Goal: Information Seeking & Learning: Check status

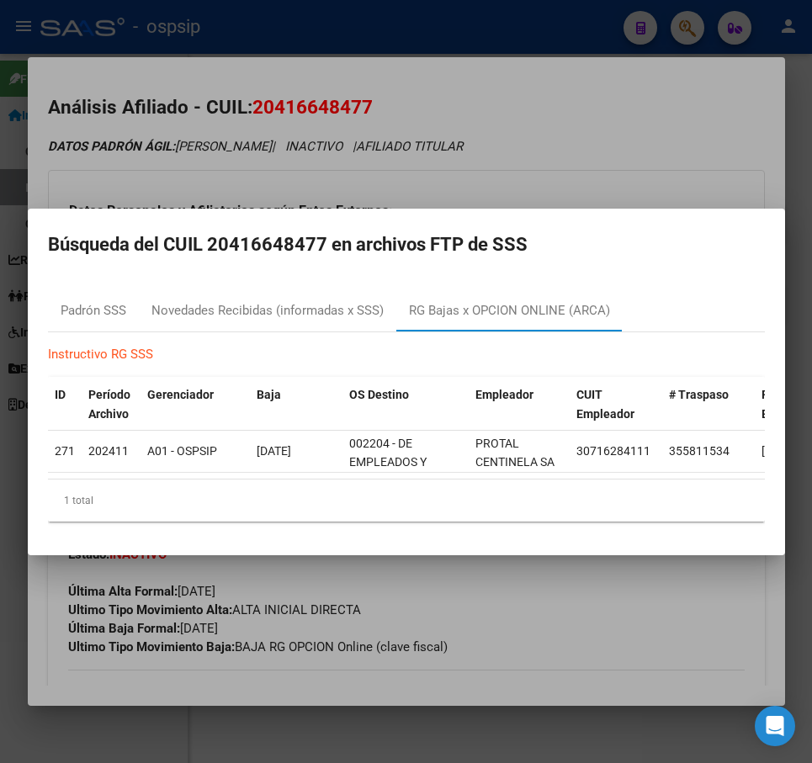
scroll to position [95, 0]
click at [546, 152] on div at bounding box center [406, 381] width 812 height 763
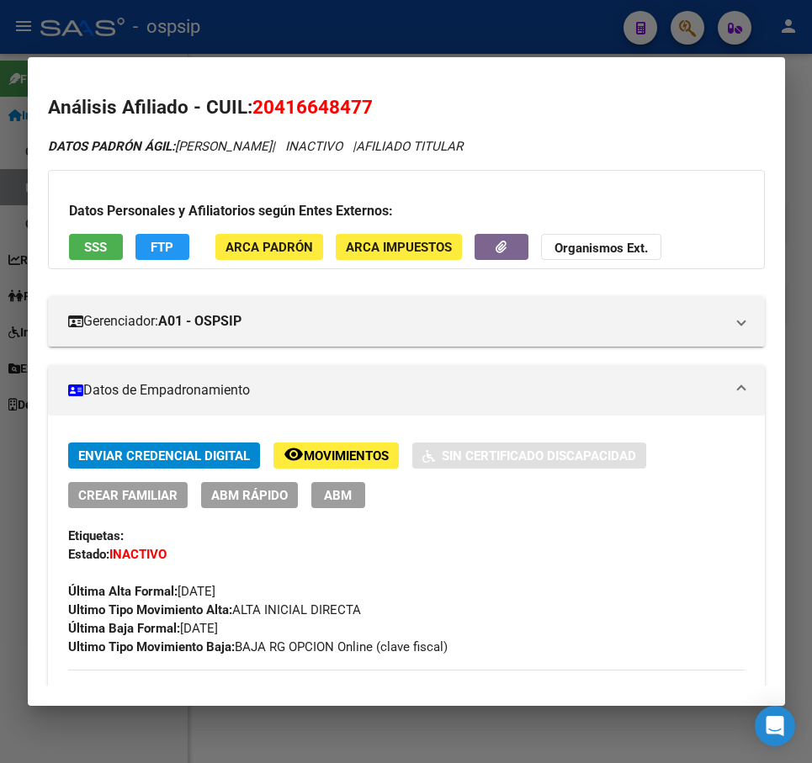
click at [547, 152] on div "DATOS [PERSON_NAME]: [PERSON_NAME] | INACTIVO | AFILIADO TITULAR" at bounding box center [406, 146] width 716 height 19
click at [516, 32] on div at bounding box center [406, 381] width 812 height 763
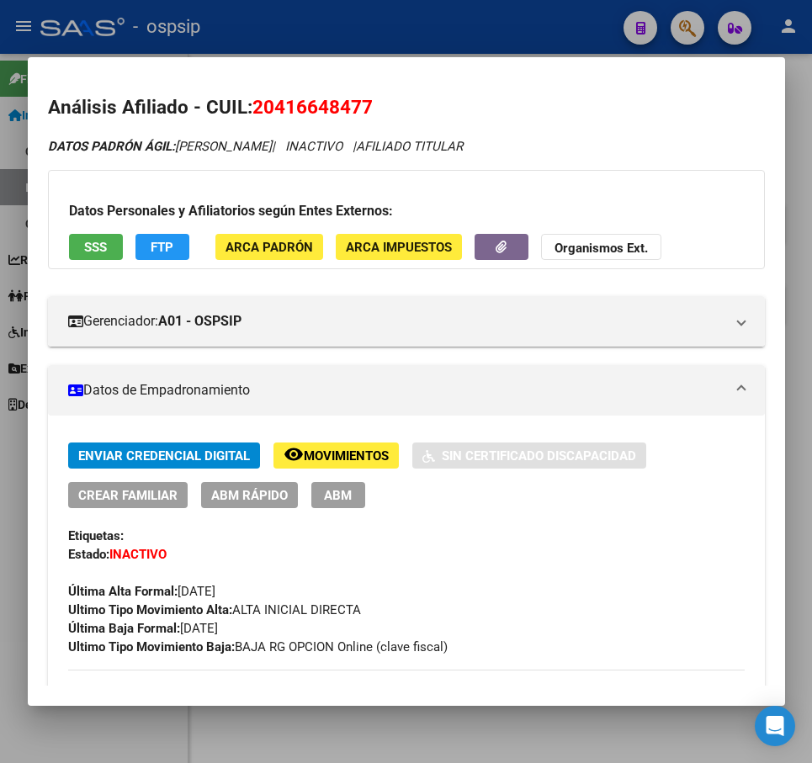
click at [516, 32] on div at bounding box center [406, 381] width 812 height 763
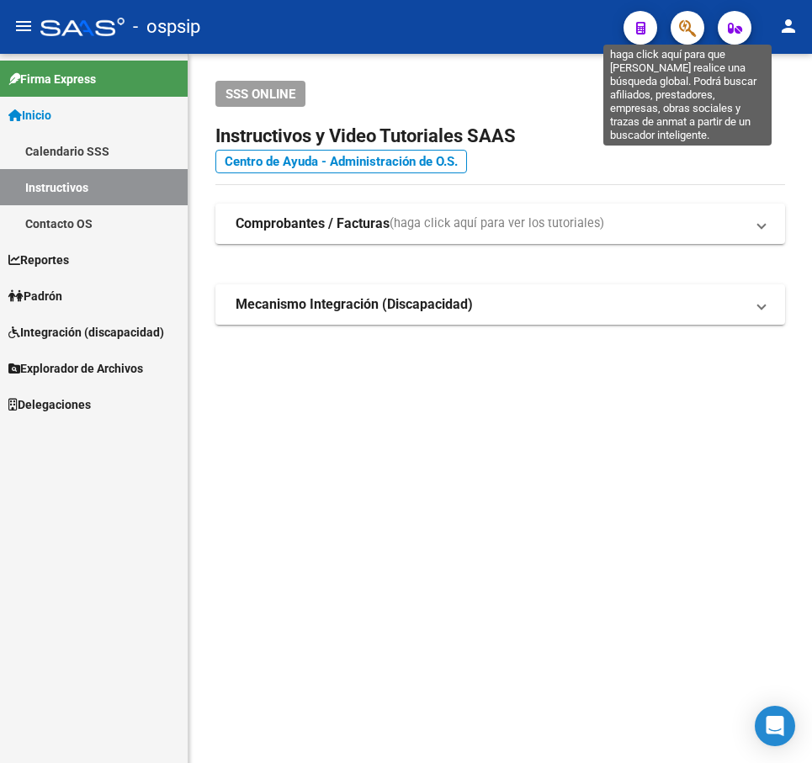
click at [681, 34] on icon "button" at bounding box center [687, 28] width 17 height 19
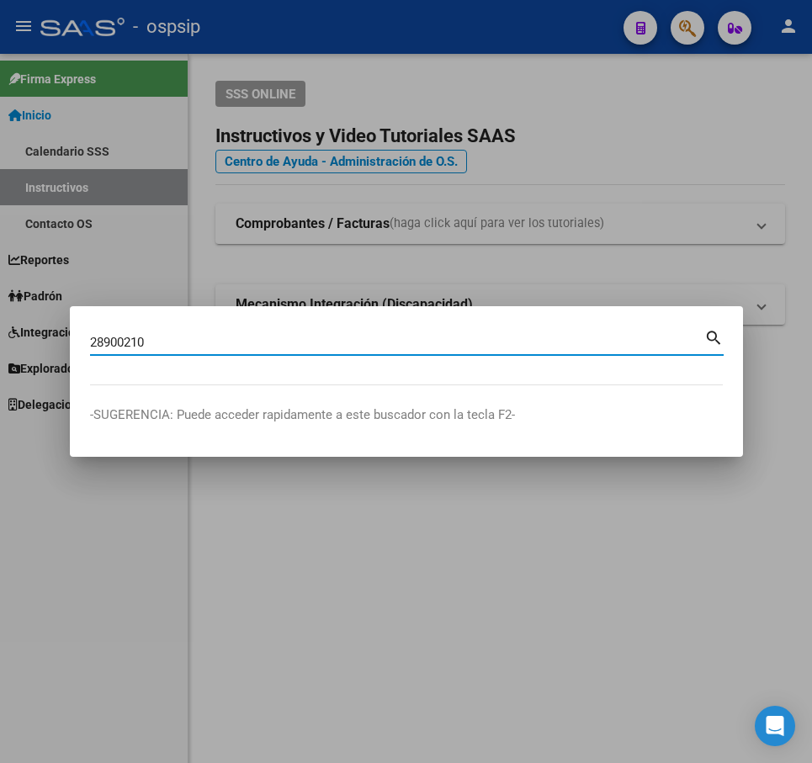
type input "28900210"
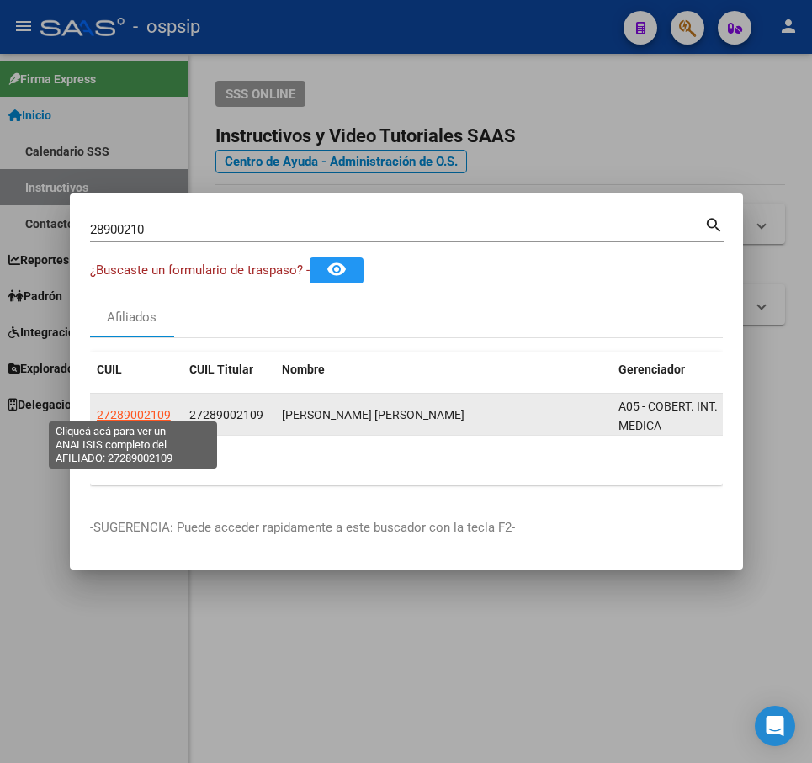
click at [127, 415] on span "27289002109" at bounding box center [134, 414] width 74 height 13
type textarea "27289002109"
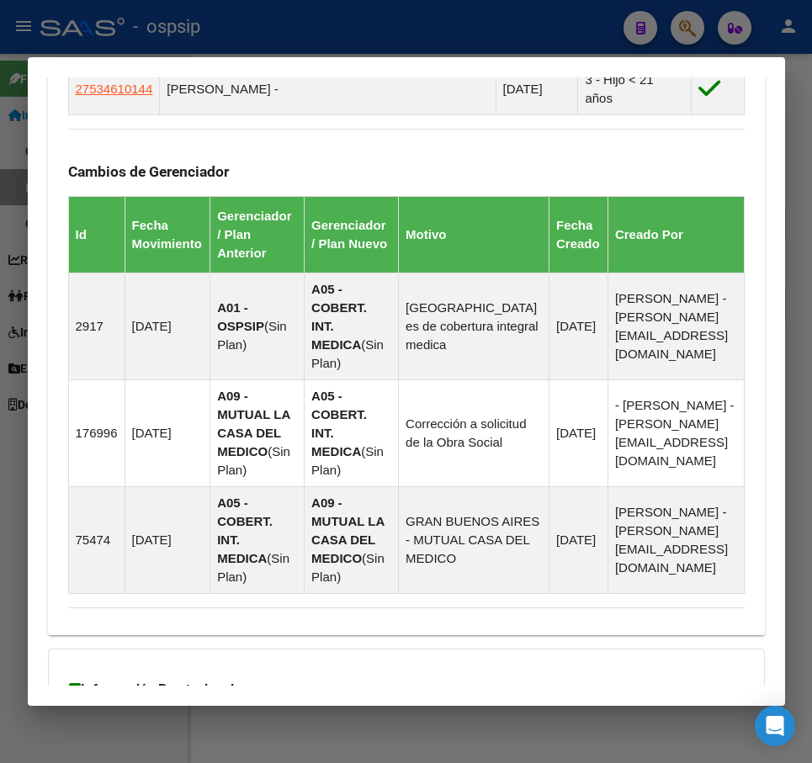
scroll to position [1350, 0]
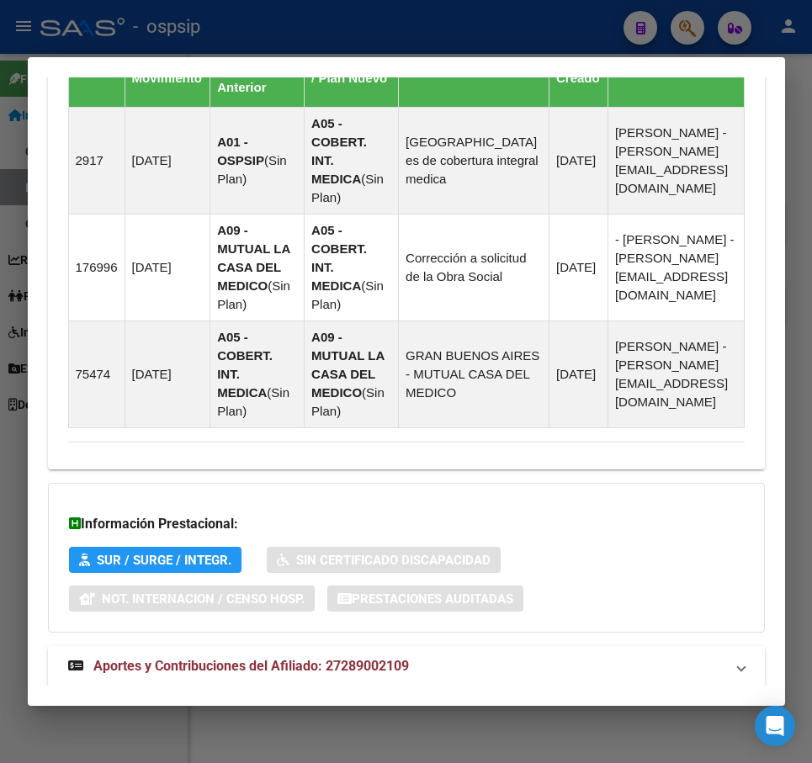
click at [590, 656] on mat-panel-title "Aportes y Contribuciones del Afiliado: 27289002109" at bounding box center [396, 666] width 656 height 20
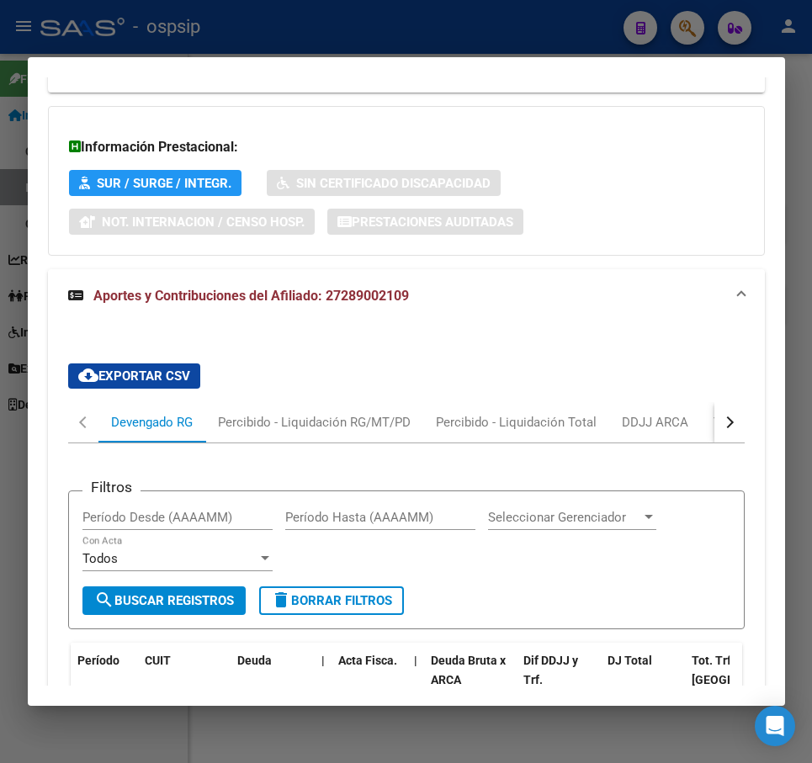
scroll to position [1785, 0]
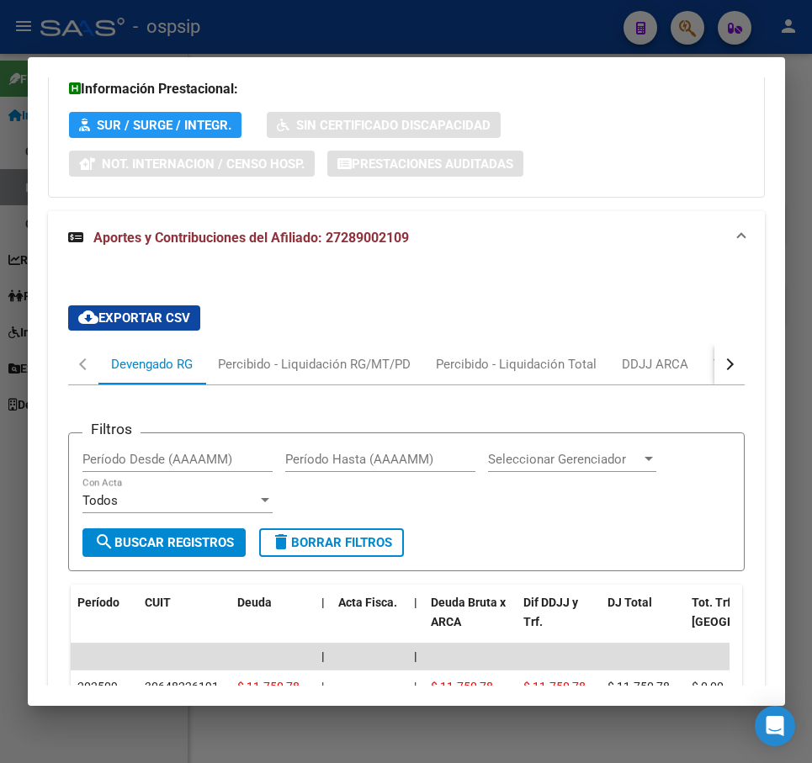
click at [714, 344] on button "button" at bounding box center [729, 364] width 30 height 40
click at [690, 344] on div "ARCA Relaciones Laborales" at bounding box center [616, 364] width 182 height 40
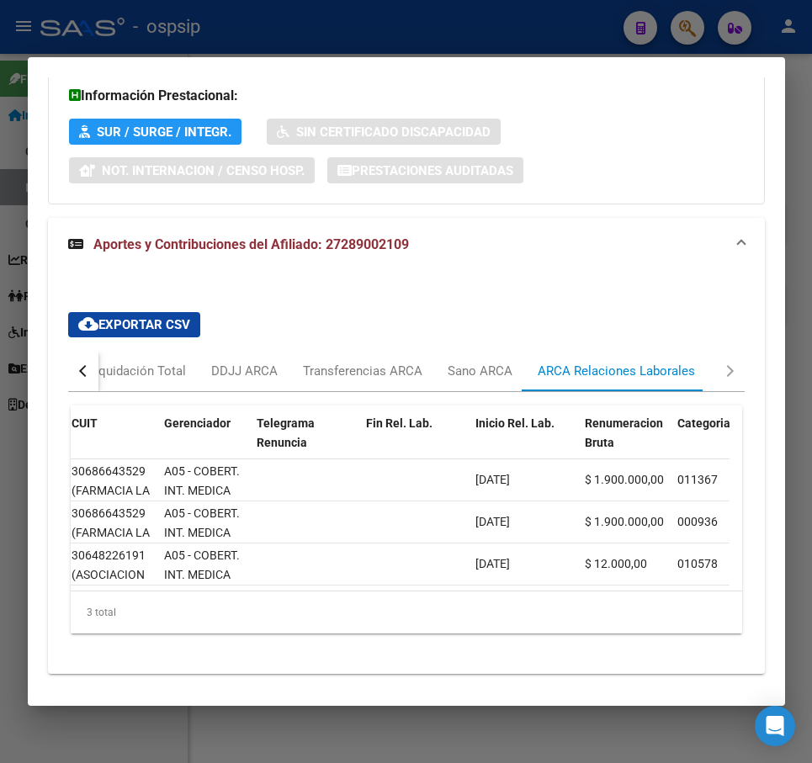
scroll to position [0, 243]
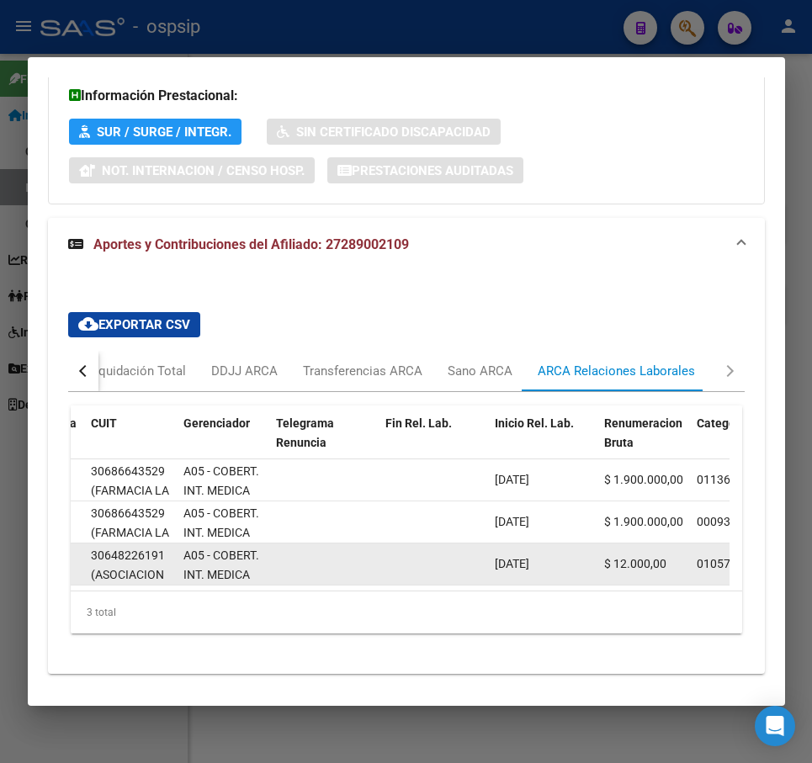
drag, startPoint x: 283, startPoint y: 548, endPoint x: 198, endPoint y: 534, distance: 86.1
click at [197, 574] on datatable-selection "353506 AT - Alta - Generación de clave 1 - Activo 30686643529 (FARMACIA LA ESQU…" at bounding box center [157, 581] width 658 height 15
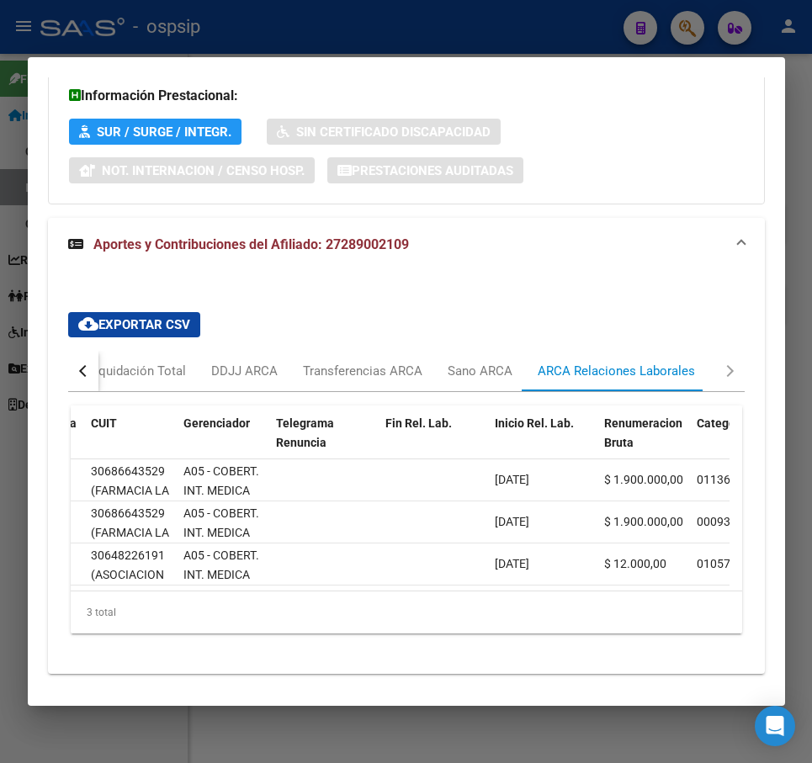
drag, startPoint x: 251, startPoint y: 551, endPoint x: 255, endPoint y: 562, distance: 11.4
click at [219, 550] on datatable-body "353506 AT - Alta - Generación de clave 1 - Activo 30686643529 (FARMACIA LA ESQU…" at bounding box center [400, 524] width 658 height 131
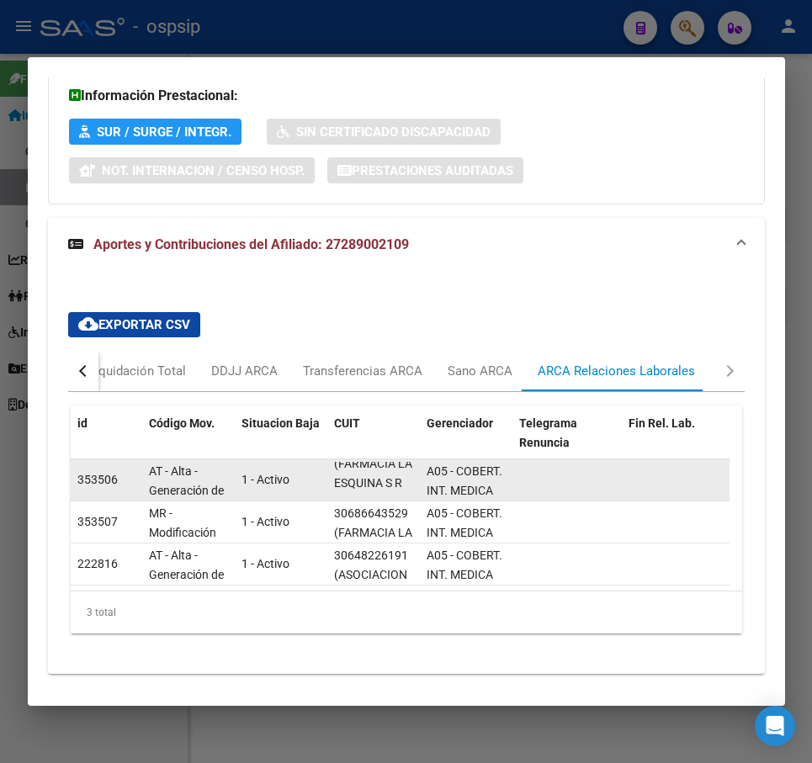
scroll to position [41, 0]
